Goal: Check status

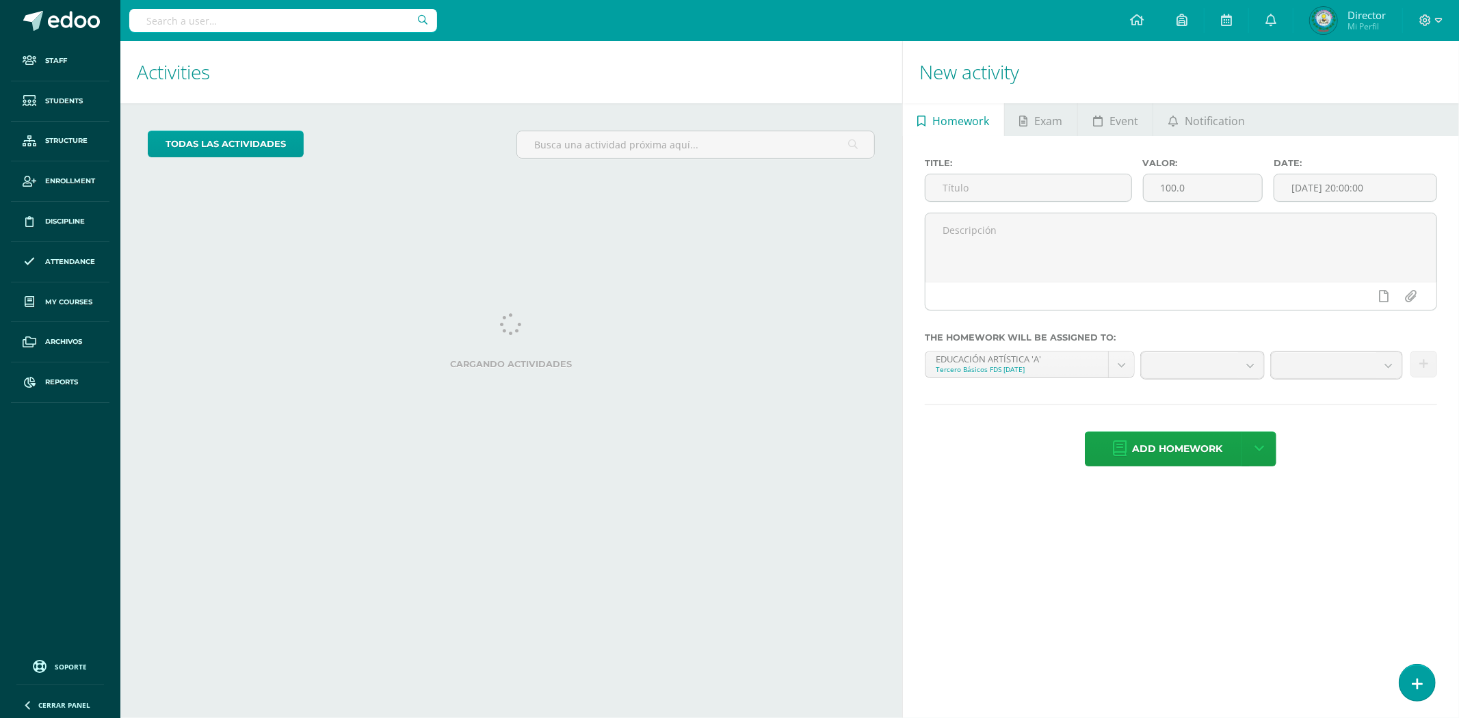
click at [315, 18] on input "text" at bounding box center [283, 20] width 308 height 23
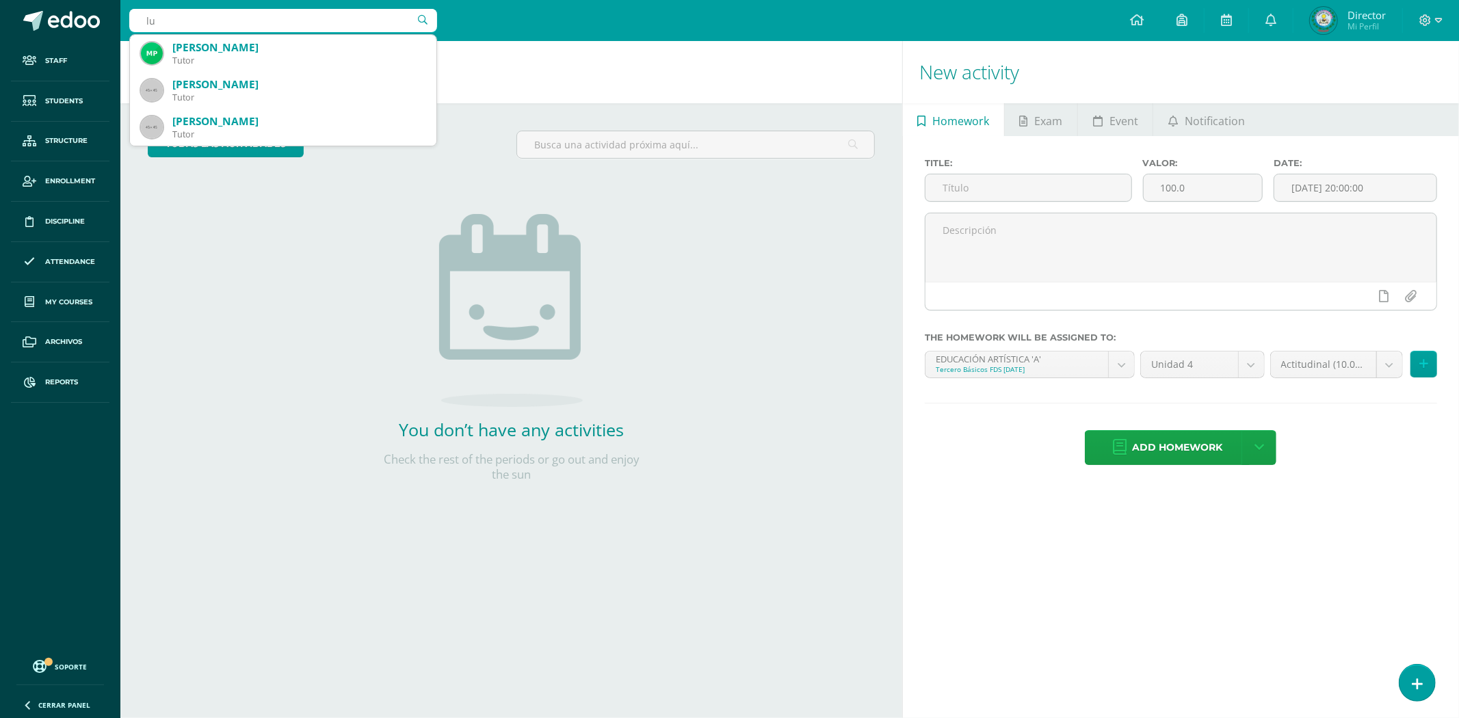
type input "l"
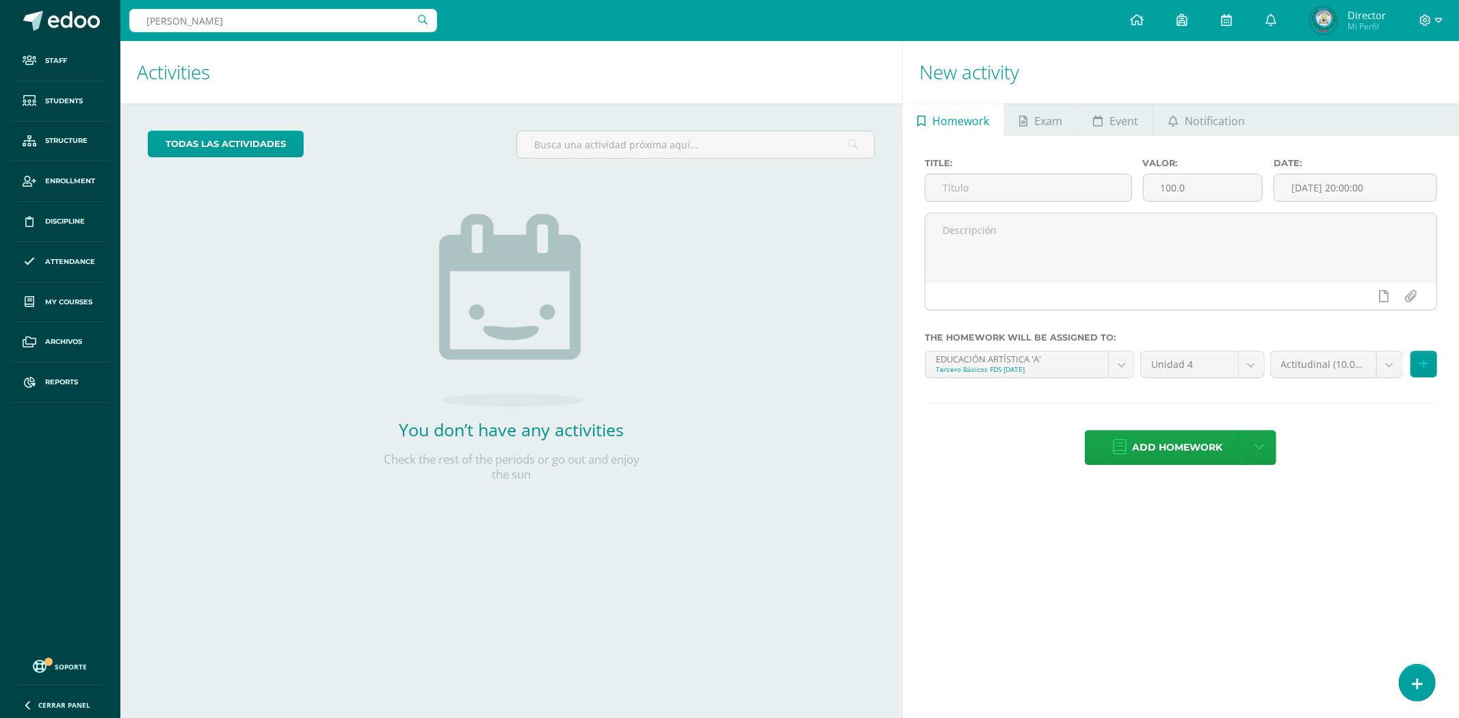
type input "stefany lux"
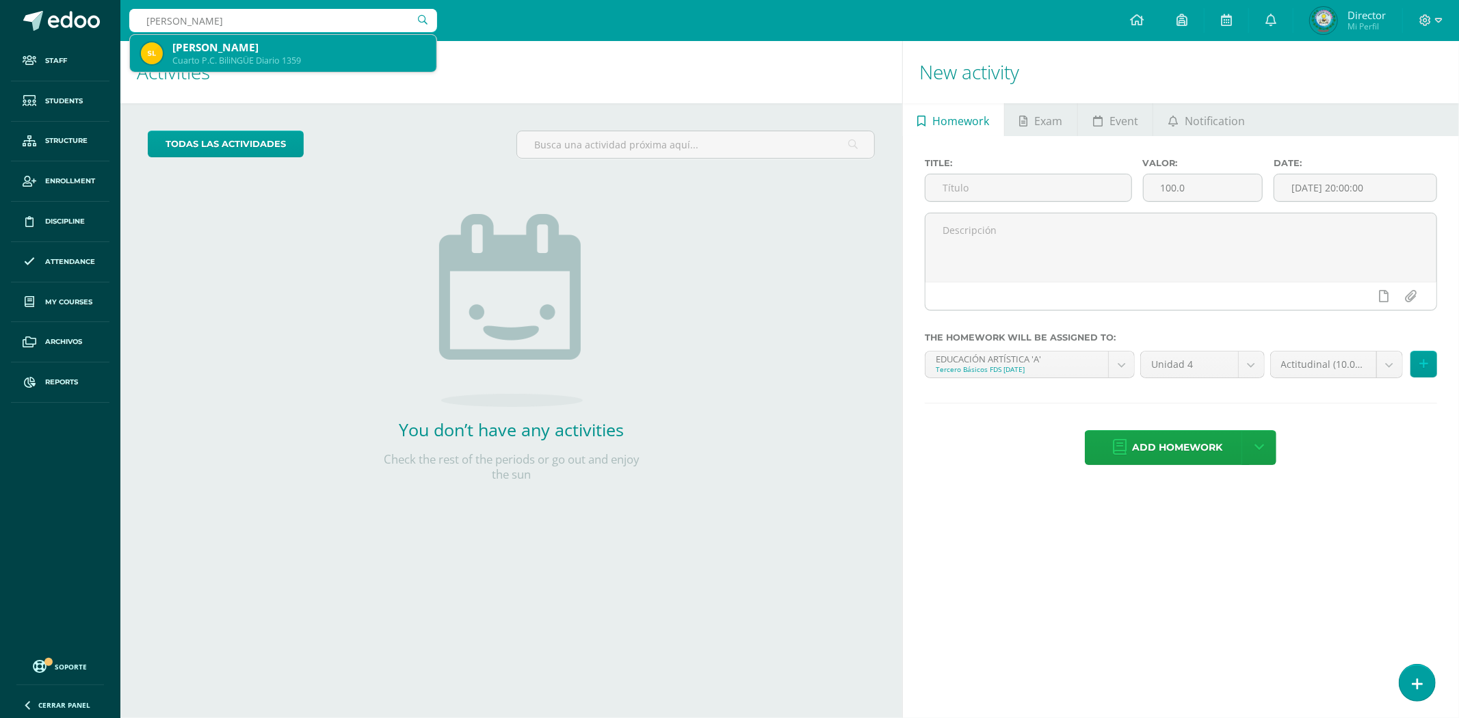
click at [268, 60] on div "Cuarto P.C. BiliNGÜE Diario 1359" at bounding box center [298, 61] width 253 height 12
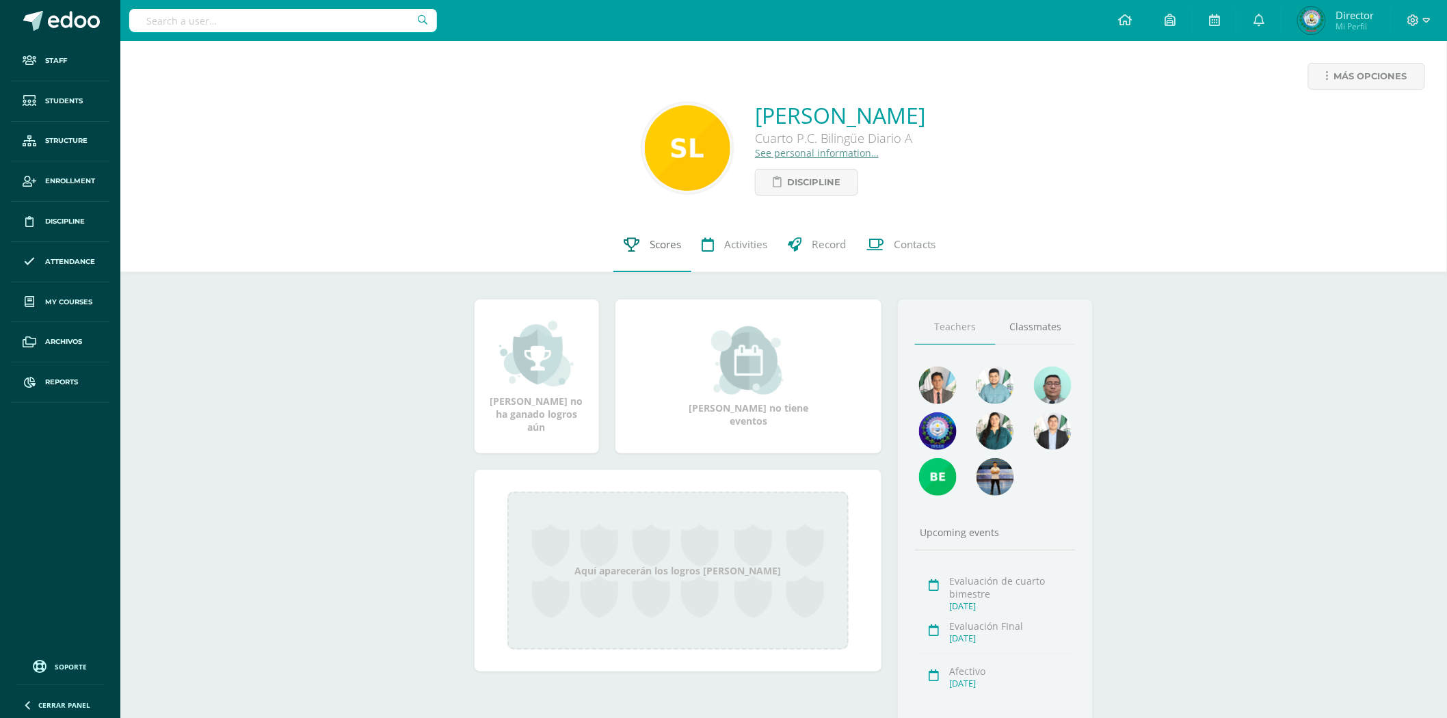
click at [639, 254] on link "Scores" at bounding box center [652, 244] width 78 height 55
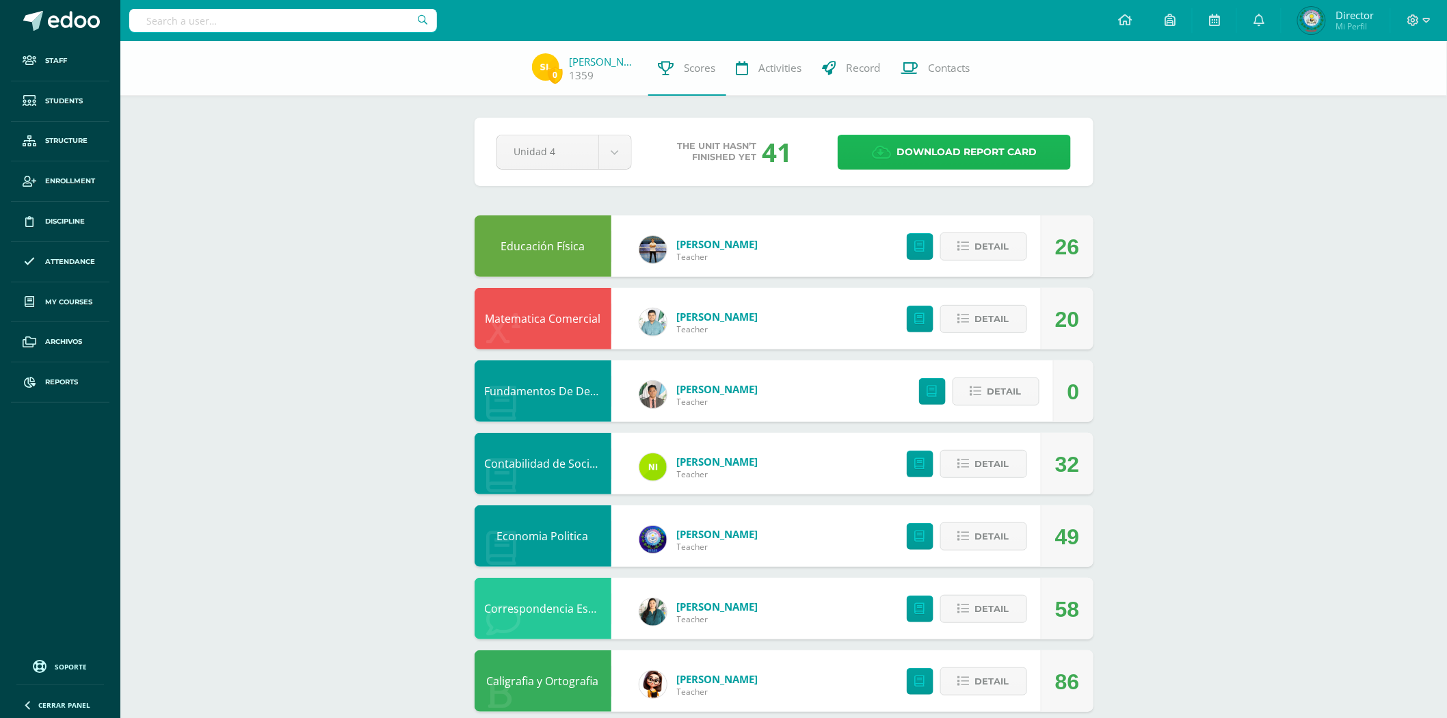
click at [926, 167] on span "Download report card" at bounding box center [967, 152] width 140 height 34
